Goal: Task Accomplishment & Management: Complete application form

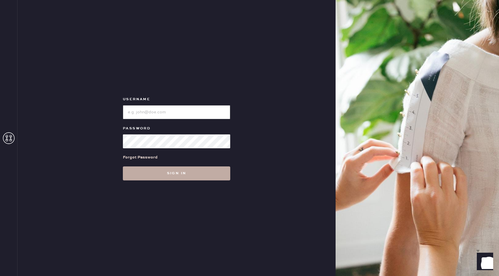
type input "reformationseattle"
click at [158, 180] on button "Sign in" at bounding box center [176, 173] width 107 height 14
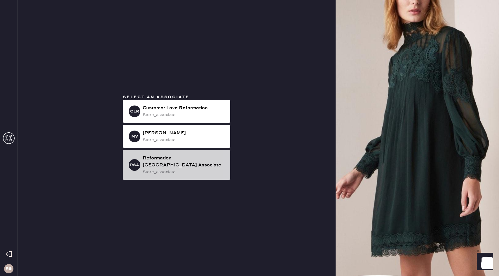
click at [171, 169] on div "store_associate" at bounding box center [184, 172] width 83 height 6
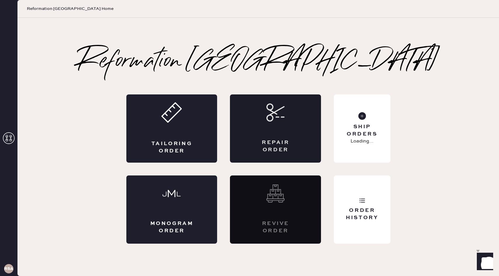
click at [258, 133] on div "Repair Order" at bounding box center [275, 128] width 91 height 68
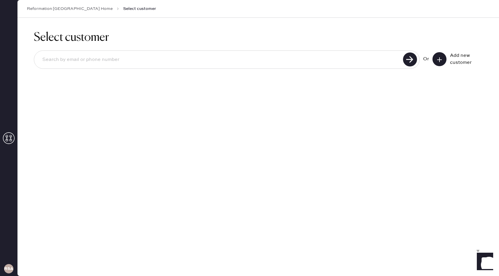
click at [220, 66] on input at bounding box center [219, 59] width 363 height 13
type input "[EMAIL_ADDRESS][DOMAIN_NAME]"
click at [407, 57] on use at bounding box center [410, 59] width 14 height 14
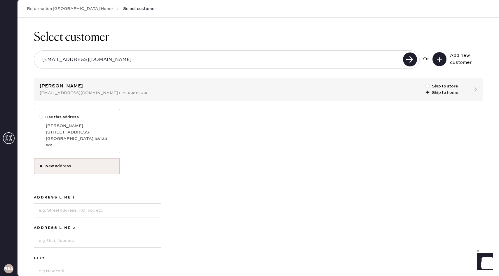
click at [95, 138] on div "[GEOGRAPHIC_DATA] , 98133" at bounding box center [80, 139] width 69 height 6
click at [39, 114] on input "Use this address" at bounding box center [39, 114] width 0 height 0
radio input "true"
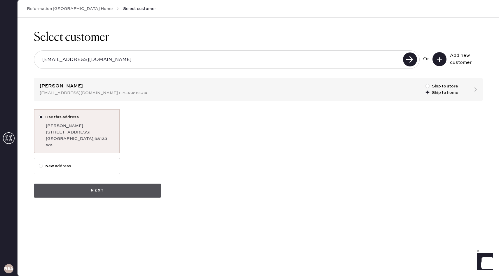
click at [108, 187] on button "Next" at bounding box center [97, 191] width 127 height 14
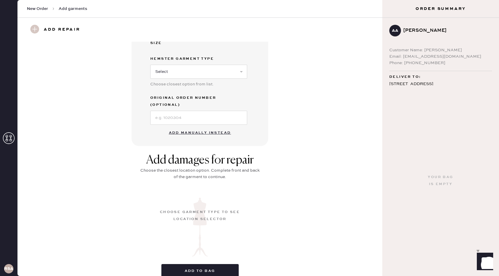
click at [212, 127] on button "Add manually instead" at bounding box center [199, 133] width 69 height 12
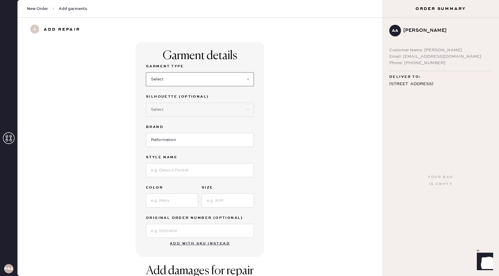
click at [187, 79] on select "Select Basic Skirt Jeans Leggings Pants Shorts Basic Sleeved Dress Basic Sleeve…" at bounding box center [200, 79] width 108 height 14
select select "4"
click at [146, 72] on select "Select Basic Skirt Jeans Leggings Pants Shorts Basic Sleeved Dress Basic Sleeve…" at bounding box center [200, 79] width 108 height 14
click at [169, 166] on input at bounding box center [200, 170] width 108 height 14
type input "[PERSON_NAME] Pant"
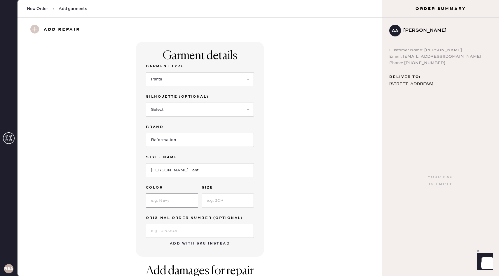
click at [172, 198] on input at bounding box center [172, 201] width 52 height 14
type input "Black"
click at [220, 204] on input at bounding box center [227, 201] width 52 height 14
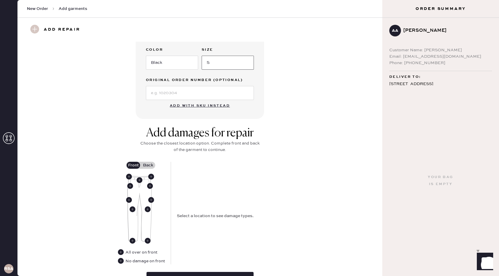
scroll to position [146, 0]
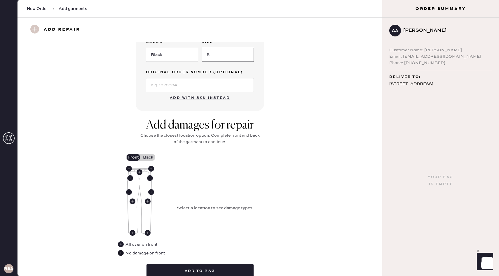
type input "S"
click at [122, 252] on use at bounding box center [121, 253] width 6 height 6
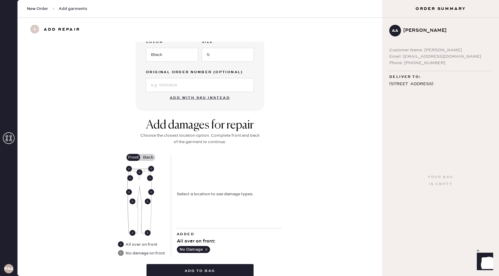
click at [148, 160] on label "Back" at bounding box center [148, 157] width 15 height 7
click at [148, 157] on input "Back" at bounding box center [148, 157] width 0 height 0
click at [133, 201] on use at bounding box center [132, 202] width 6 height 6
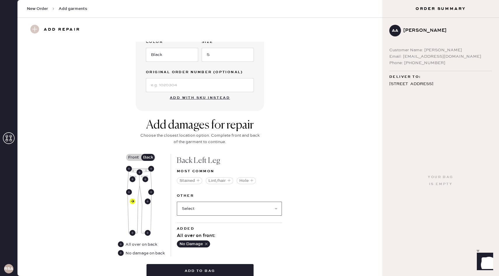
click at [273, 212] on select "Select Broken / Ripped Hem Broken Beads Broken Belt Loop Broken Button Broken E…" at bounding box center [229, 209] width 105 height 14
click at [252, 179] on use "button" at bounding box center [251, 180] width 3 height 3
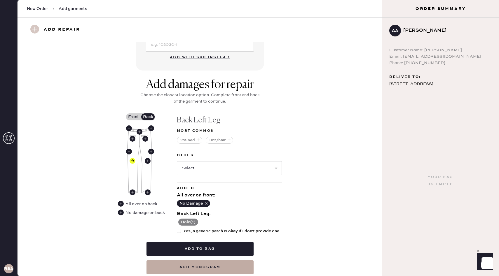
scroll to position [187, 0]
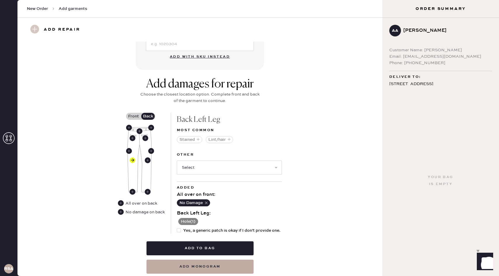
click at [182, 230] on div at bounding box center [180, 230] width 6 height 6
click at [177, 228] on input "Yes, a generic patch is okay if I don't provide one." at bounding box center [177, 227] width 0 height 0
checkbox input "true"
click at [215, 245] on button "Add to bag" at bounding box center [199, 248] width 107 height 14
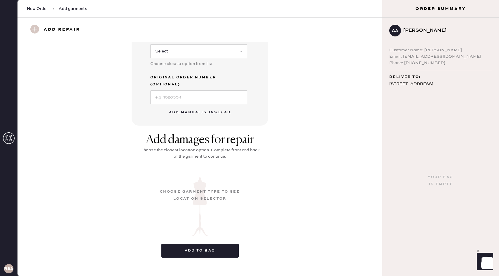
scroll to position [11, 0]
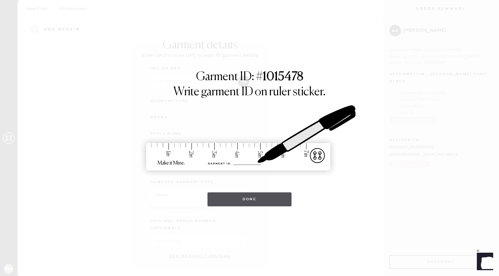
click at [245, 197] on button "Done" at bounding box center [249, 199] width 84 height 14
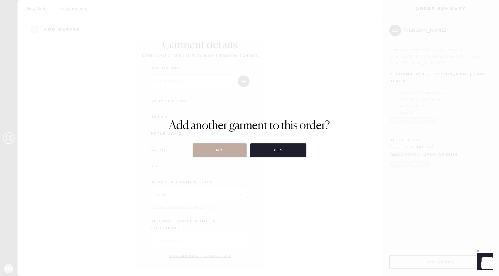
click at [233, 152] on button "No" at bounding box center [219, 150] width 54 height 14
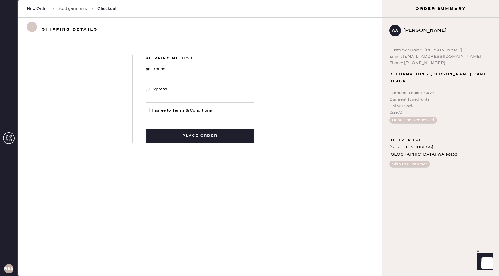
click at [150, 110] on div at bounding box center [148, 110] width 6 height 6
click at [146, 108] on input "I agree to Terms & Conditions" at bounding box center [145, 107] width 0 height 0
checkbox input "true"
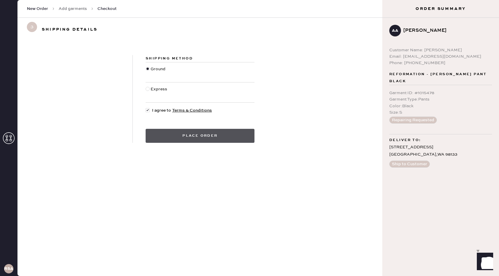
click at [177, 133] on button "Place order" at bounding box center [199, 136] width 109 height 14
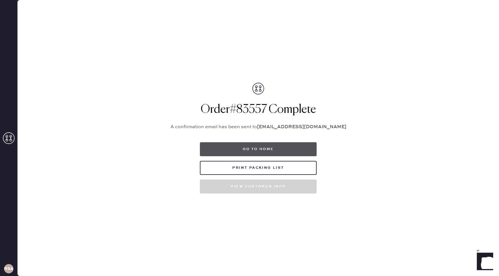
click at [261, 145] on button "Go to home" at bounding box center [258, 149] width 117 height 14
